Goal: Transaction & Acquisition: Book appointment/travel/reservation

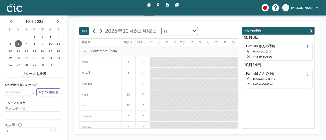
scroll to position [0, 364]
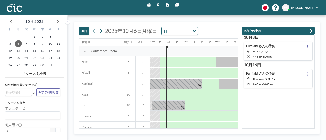
click at [312, 30] on icon "button" at bounding box center [311, 31] width 3 height 5
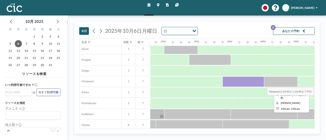
scroll to position [133, 423]
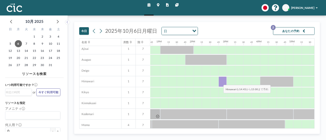
drag, startPoint x: 280, startPoint y: 82, endPoint x: 220, endPoint y: 81, distance: 60.1
click at [220, 81] on div at bounding box center [223, 82] width 8 height 10
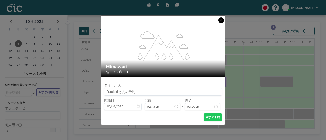
click at [218, 20] on button at bounding box center [221, 20] width 6 height 6
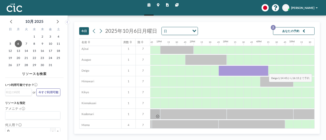
drag, startPoint x: 222, startPoint y: 71, endPoint x: 265, endPoint y: 70, distance: 43.3
click at [265, 70] on div at bounding box center [244, 71] width 50 height 10
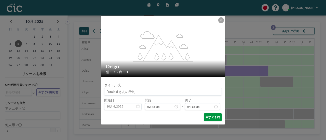
click at [212, 117] on button "今すぐ予約" at bounding box center [213, 118] width 18 height 8
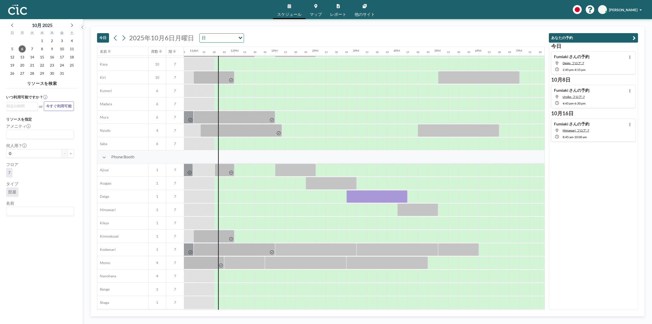
scroll to position [51, 400]
